Goal: Check status: Check status

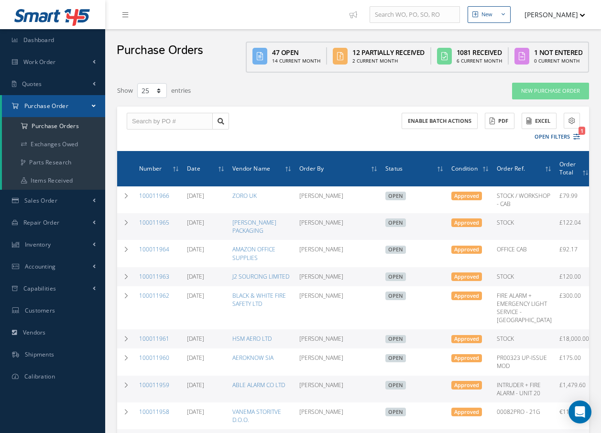
select select "25"
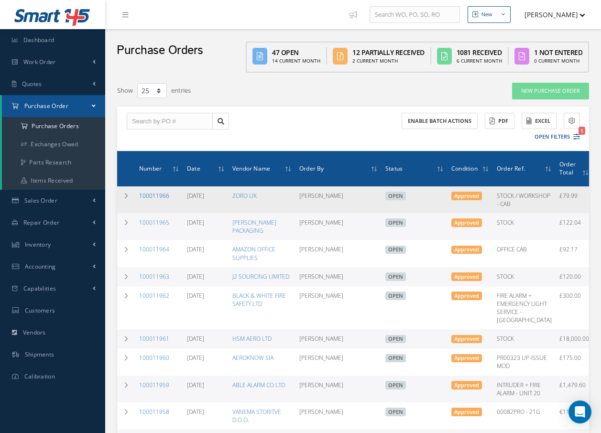
click at [158, 196] on link "100011966" at bounding box center [154, 196] width 30 height 8
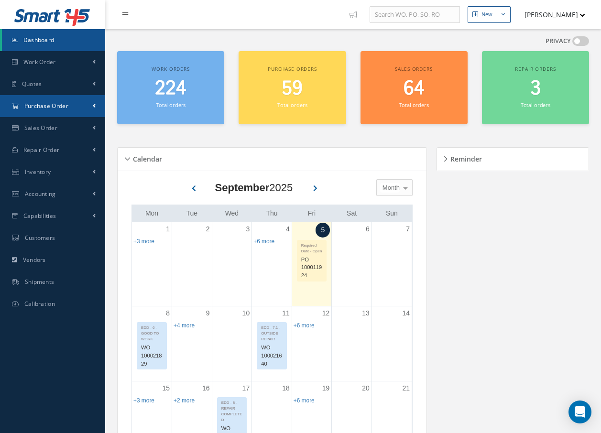
click at [37, 106] on span "Purchase Order" at bounding box center [46, 106] width 44 height 8
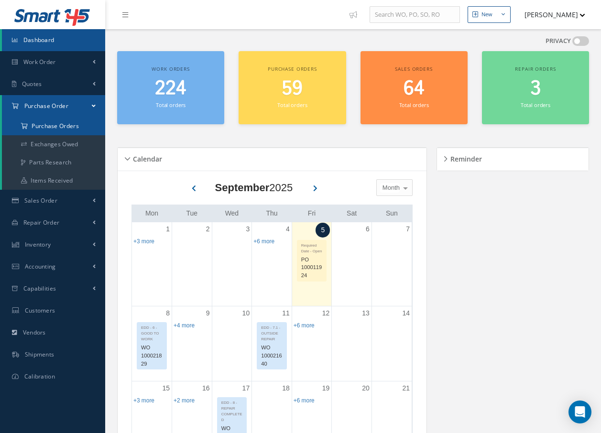
click at [38, 119] on a=1&status_id=2&status_id=3&status_id=5&collapsedFilters"] "Purchase Orders" at bounding box center [53, 126] width 103 height 18
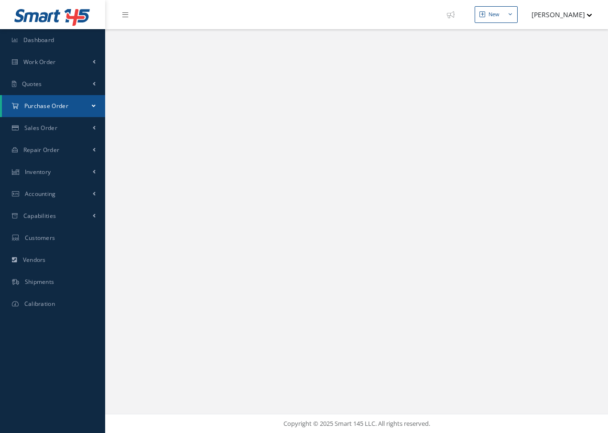
select select "25"
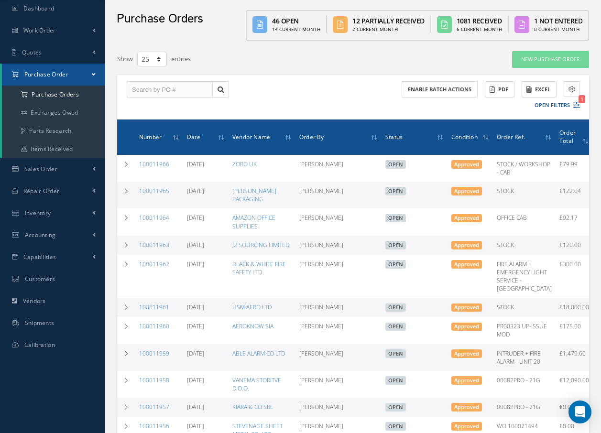
scroll to position [48, 0]
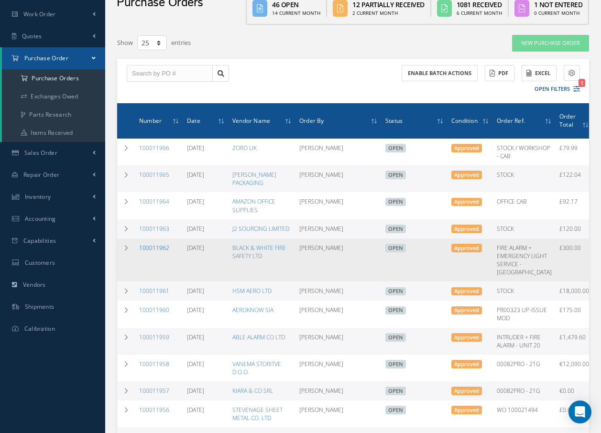
click at [163, 252] on link "100011962" at bounding box center [154, 248] width 30 height 8
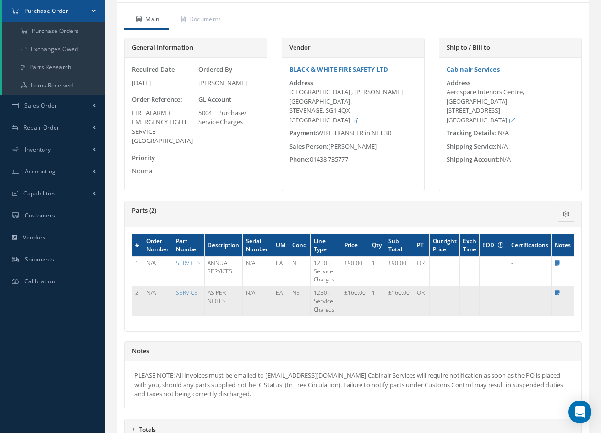
scroll to position [96, 0]
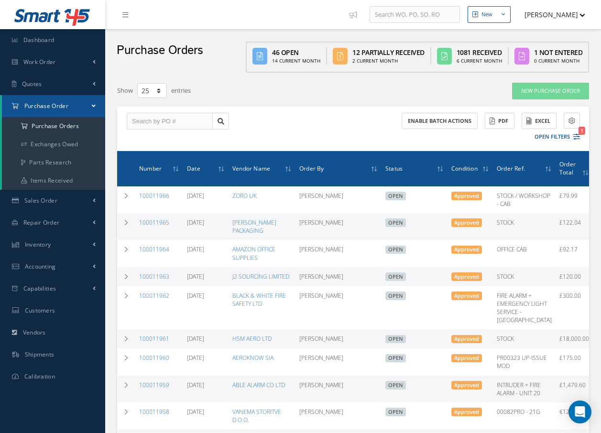
select select "25"
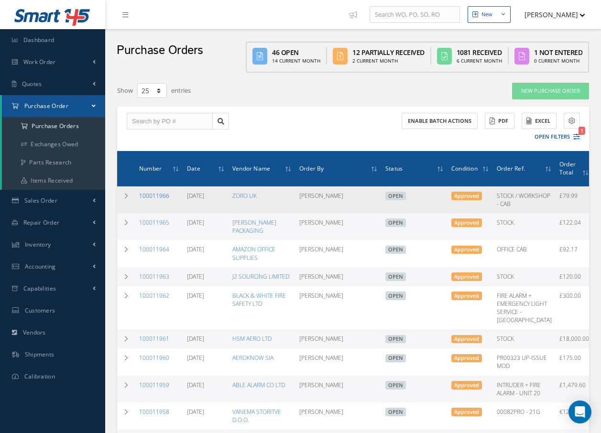
click at [164, 198] on link "100011966" at bounding box center [154, 196] width 30 height 8
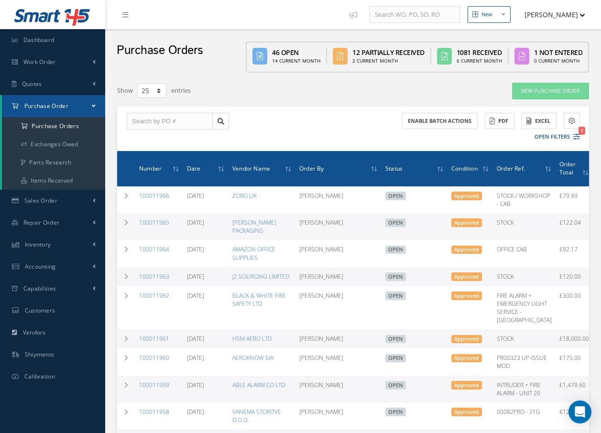
select select "25"
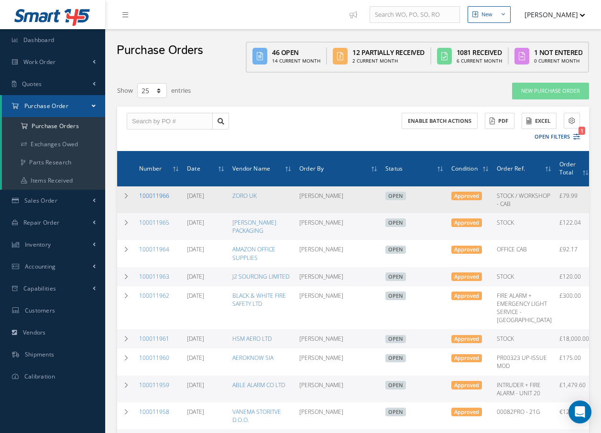
click at [146, 198] on link "100011966" at bounding box center [154, 196] width 30 height 8
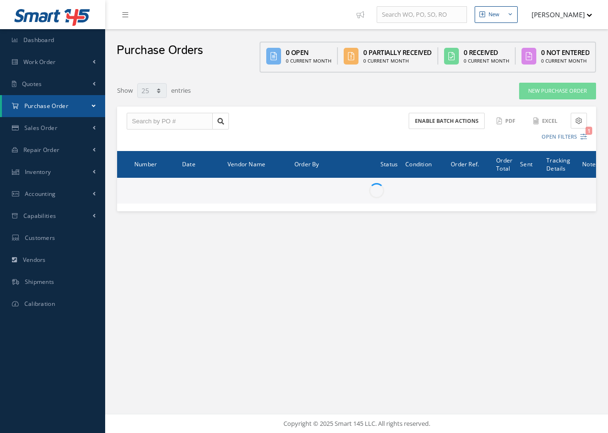
select select "25"
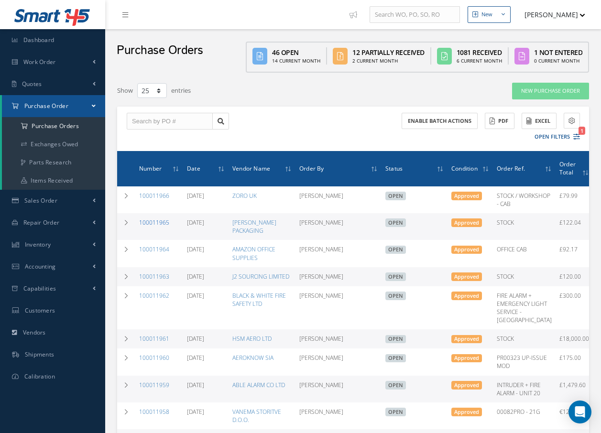
click at [151, 227] on link "100011965" at bounding box center [154, 222] width 30 height 8
select select "25"
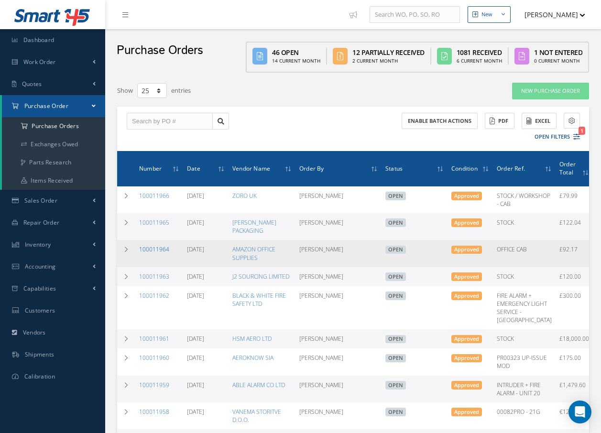
click at [151, 253] on link "100011964" at bounding box center [154, 249] width 30 height 8
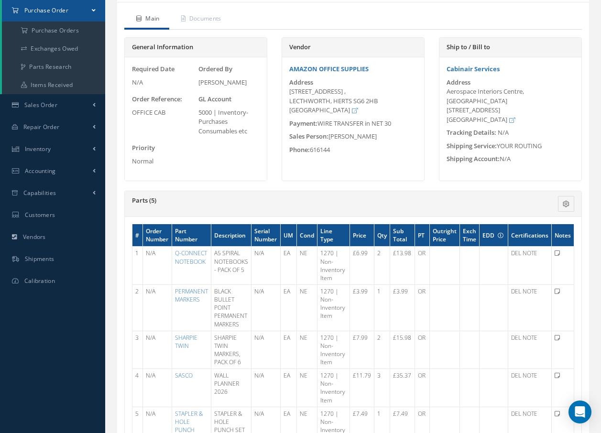
scroll to position [143, 0]
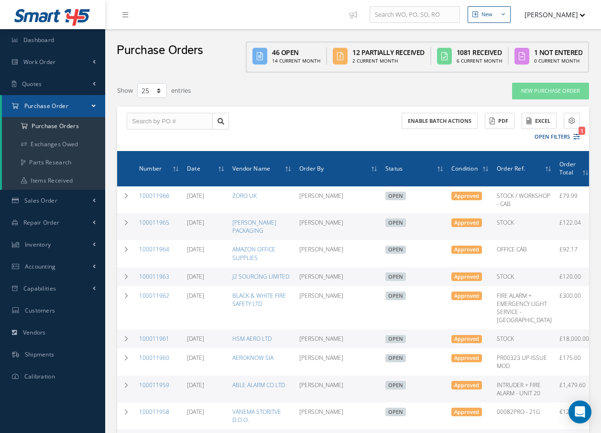
select select "25"
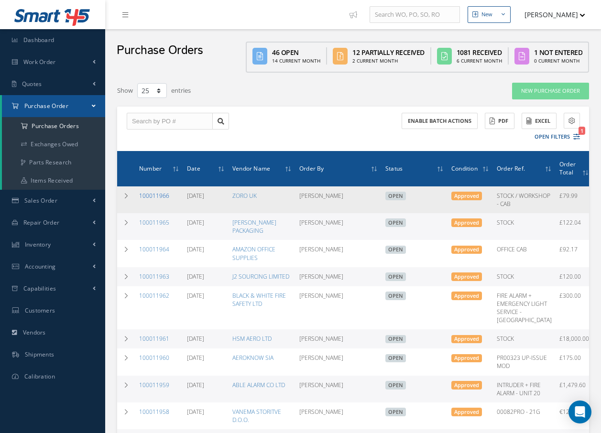
click at [157, 198] on link "100011966" at bounding box center [154, 196] width 30 height 8
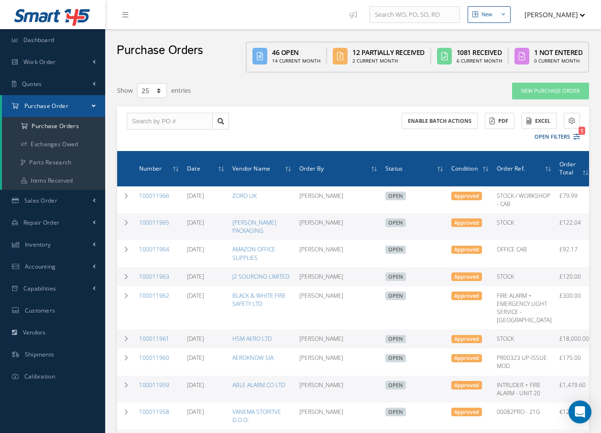
select select "25"
click at [575, 14] on button "[PERSON_NAME]" at bounding box center [550, 14] width 70 height 19
click at [52, 242] on link "Inventory" at bounding box center [52, 245] width 105 height 22
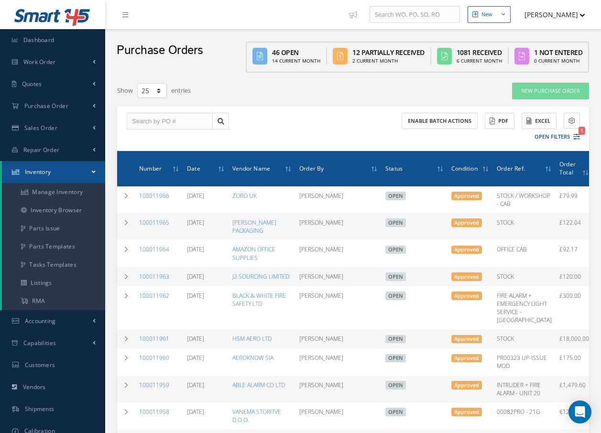
click at [52, 171] on link "Inventory" at bounding box center [53, 172] width 103 height 22
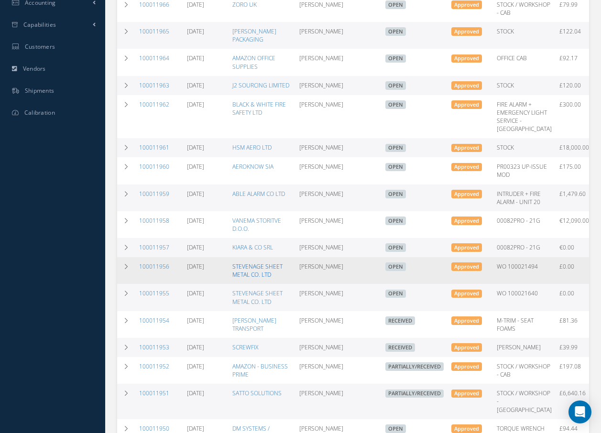
scroll to position [239, 0]
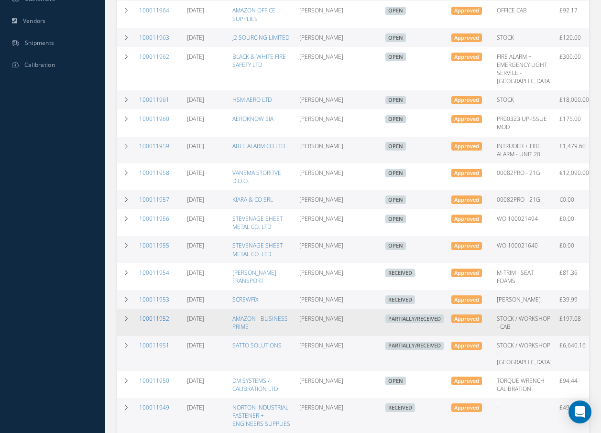
click at [154, 323] on link "100011952" at bounding box center [154, 318] width 30 height 8
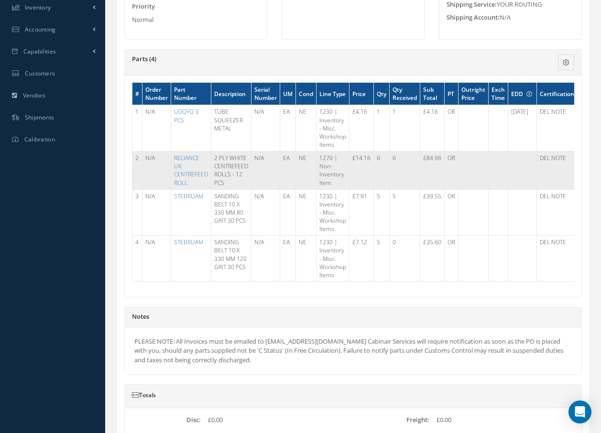
scroll to position [239, 0]
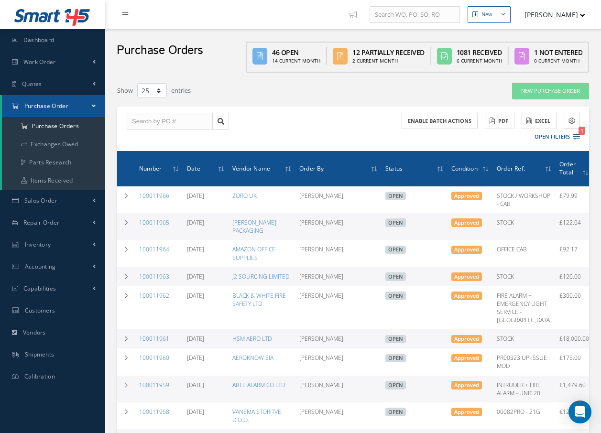
select select "25"
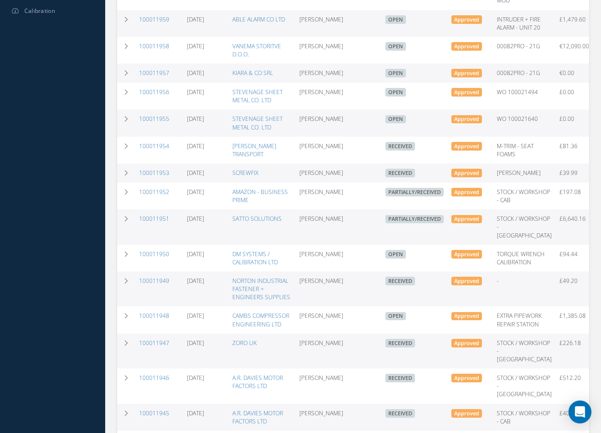
scroll to position [382, 0]
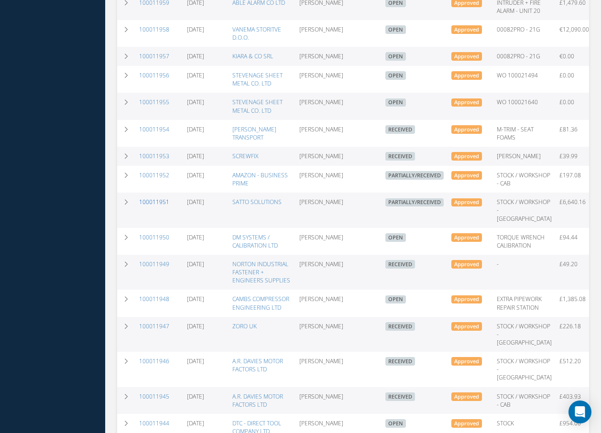
click at [154, 206] on link "100011951" at bounding box center [154, 202] width 30 height 8
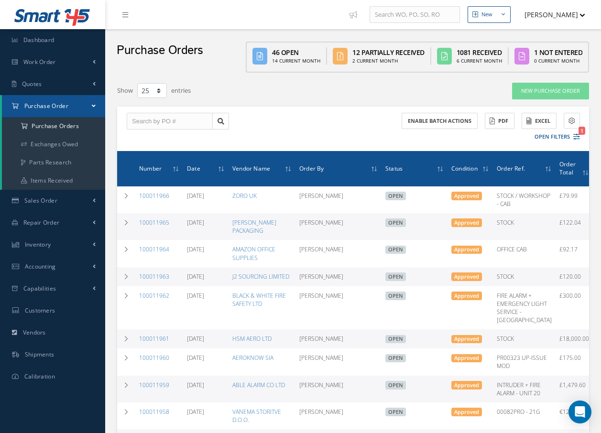
select select "25"
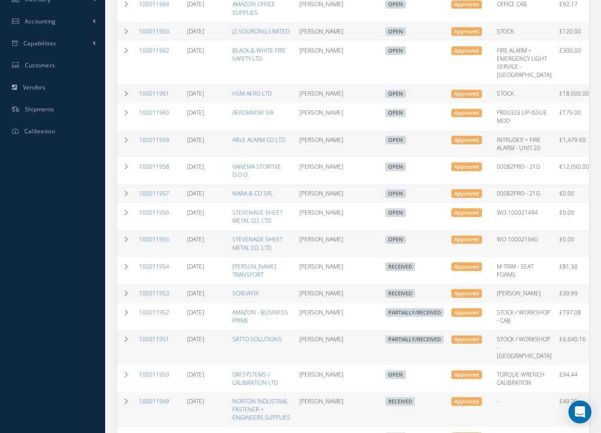
scroll to position [375, 0]
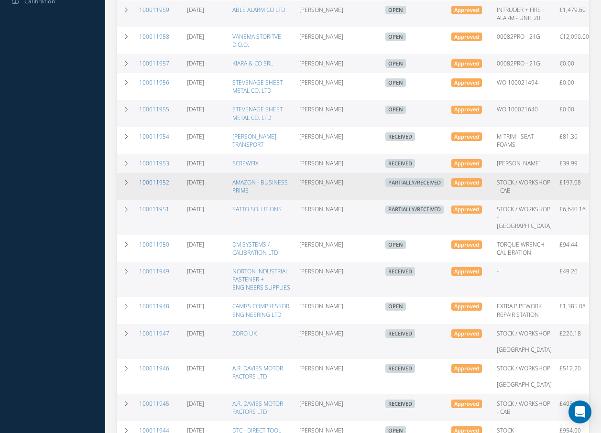
click at [151, 186] on link "100011952" at bounding box center [154, 182] width 30 height 8
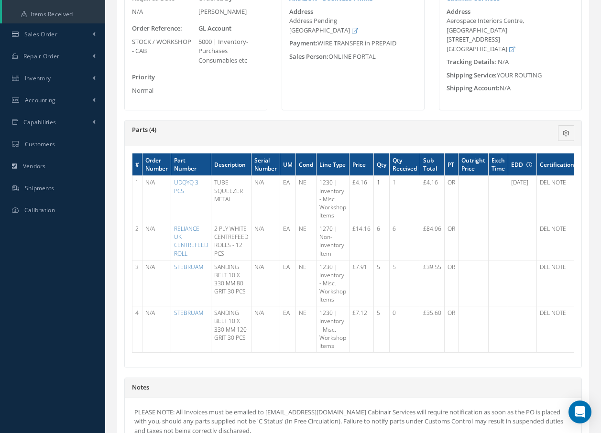
scroll to position [143, 0]
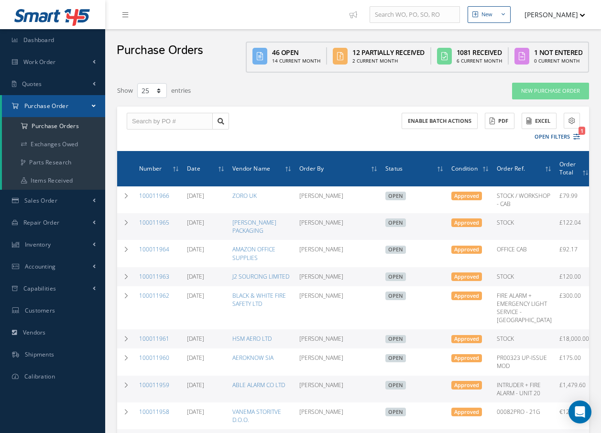
select select "25"
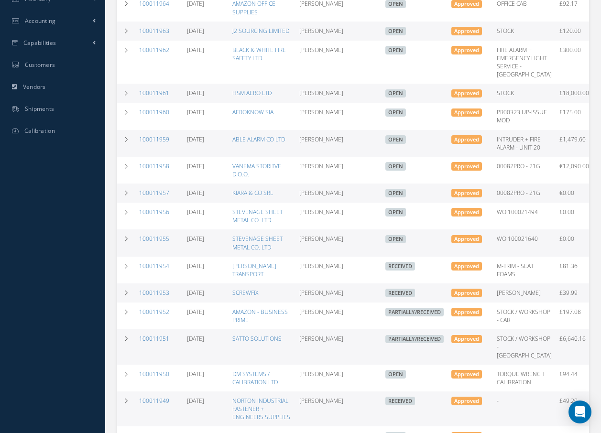
scroll to position [232, 0]
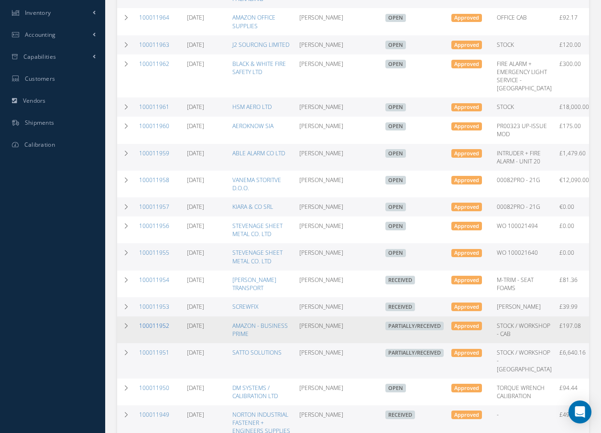
click at [158, 330] on link "100011952" at bounding box center [154, 326] width 30 height 8
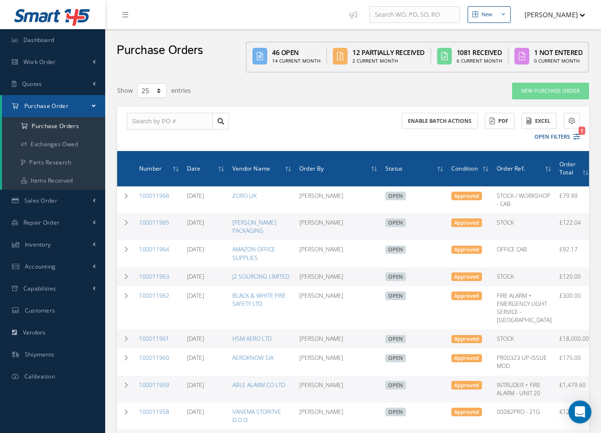
select select "25"
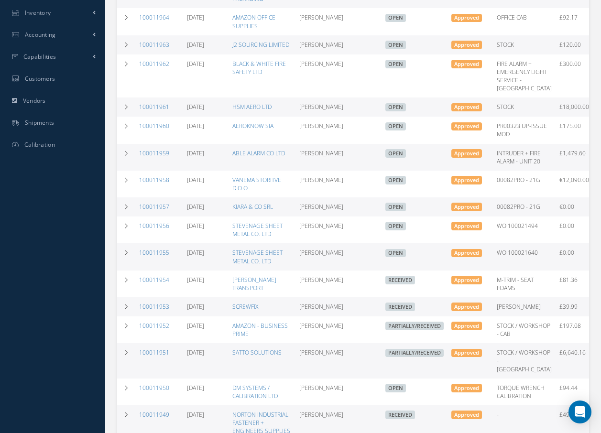
click at [61, 194] on div "Smart 145 Dashboard Work Order Work Order Preview Work Order Work Order Quotes …" at bounding box center [300, 239] width 601 height 942
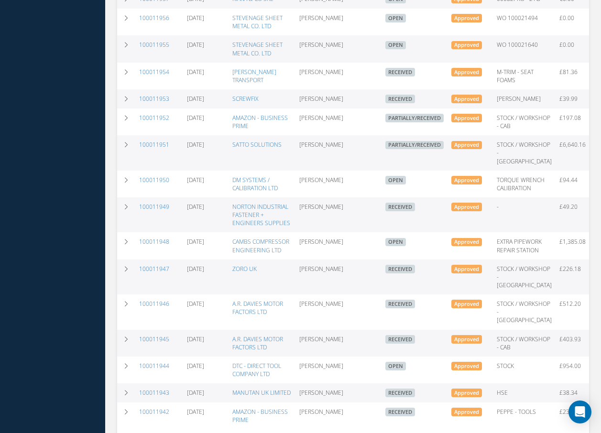
scroll to position [423, 0]
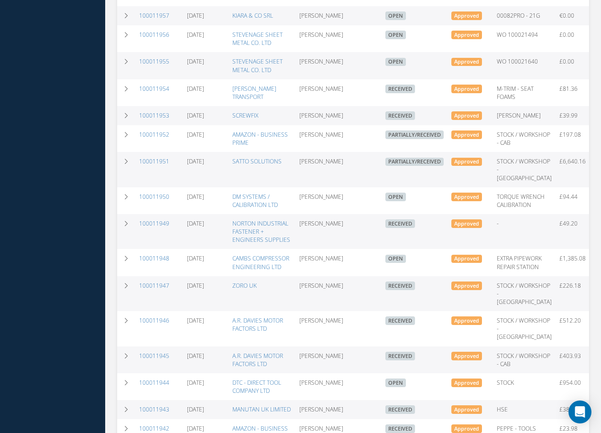
click at [54, 118] on div "Smart 145 Dashboard Work Order Work Order Preview Work Order Work Order Quotes …" at bounding box center [300, 48] width 601 height 942
